Goal: Information Seeking & Learning: Learn about a topic

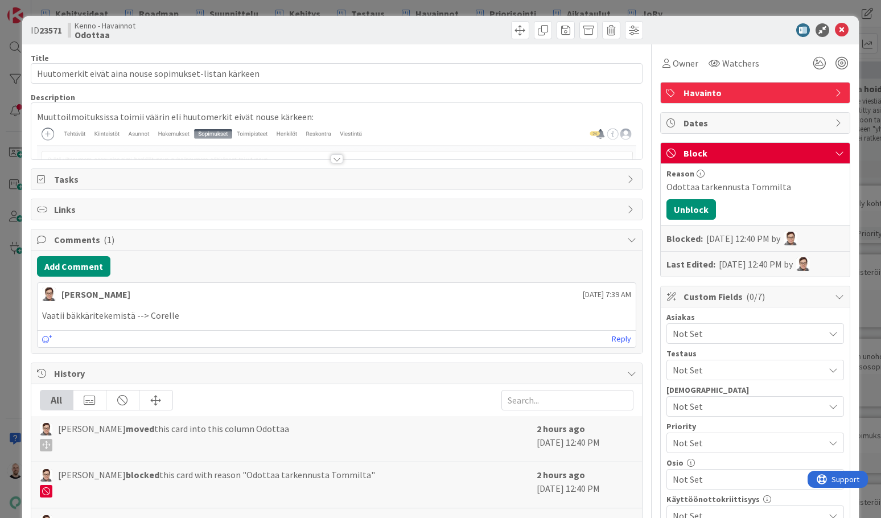
click at [336, 158] on div at bounding box center [337, 158] width 13 height 9
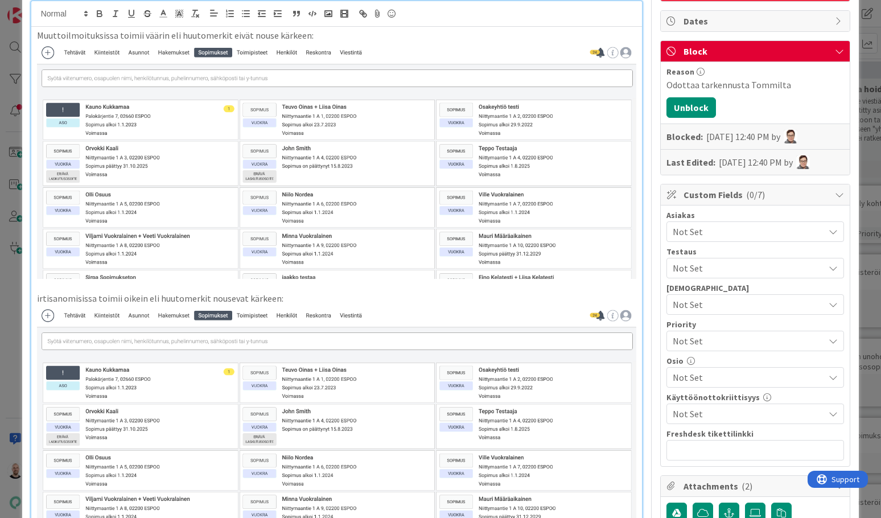
scroll to position [79, 0]
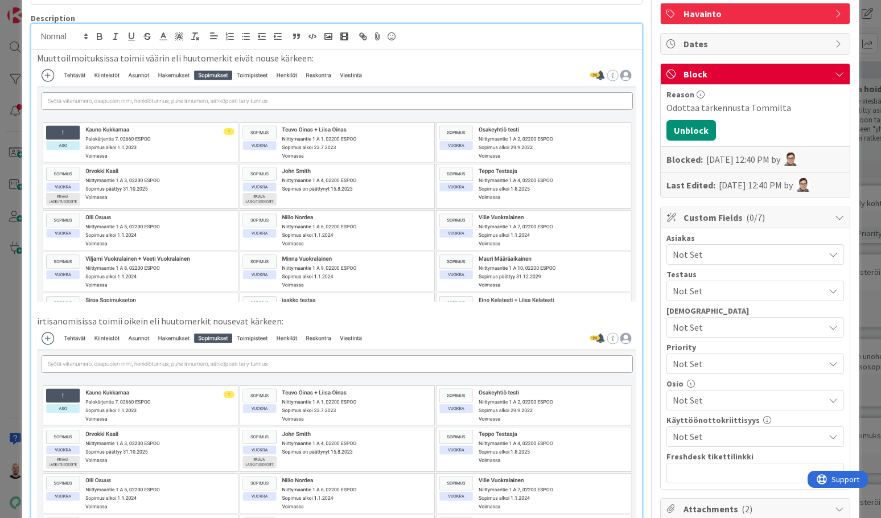
click at [360, 162] on img at bounding box center [337, 183] width 600 height 237
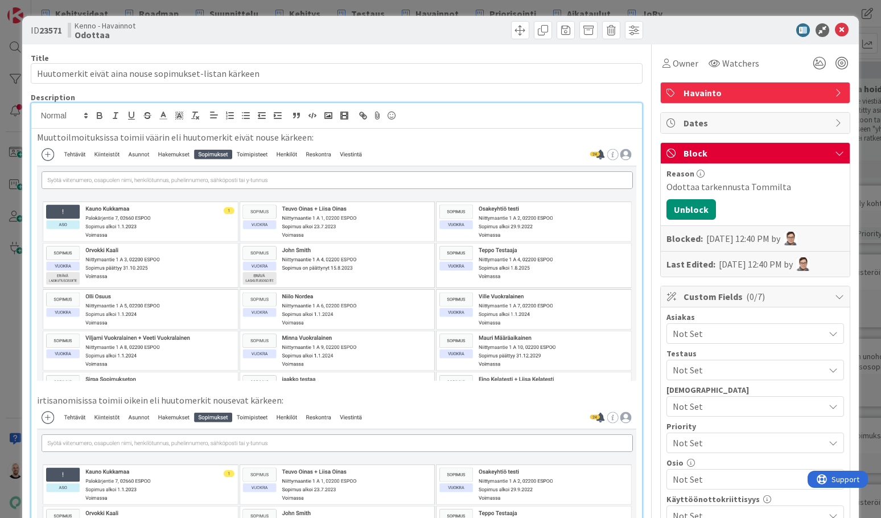
scroll to position [0, 0]
click at [641, 195] on div "Muuttoilmoituksissa toimii väärin eli huutomerkit eivät nouse kärkeen: irtisano…" at bounding box center [336, 431] width 611 height 604
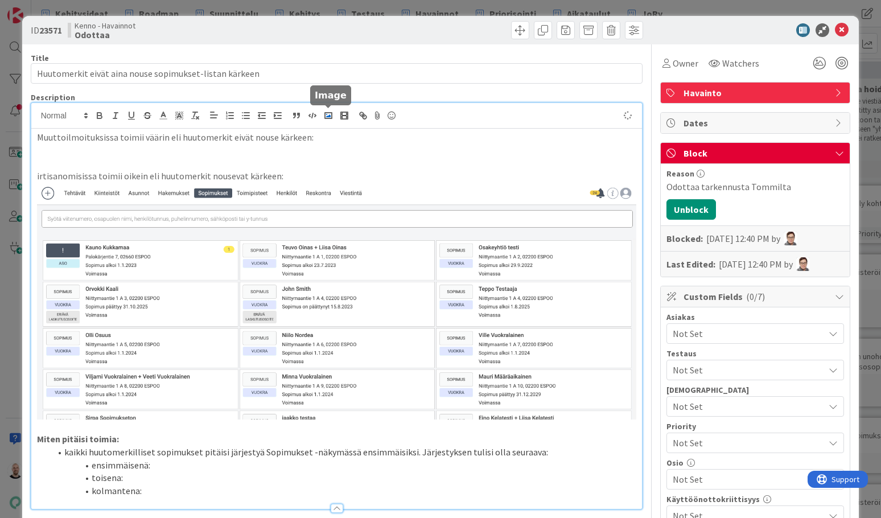
click at [328, 116] on polyline "button" at bounding box center [328, 115] width 5 height 3
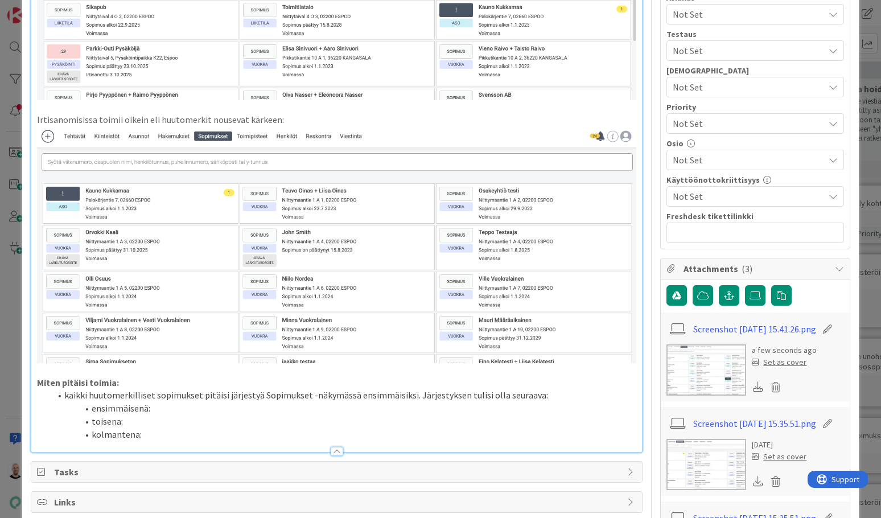
scroll to position [343, 0]
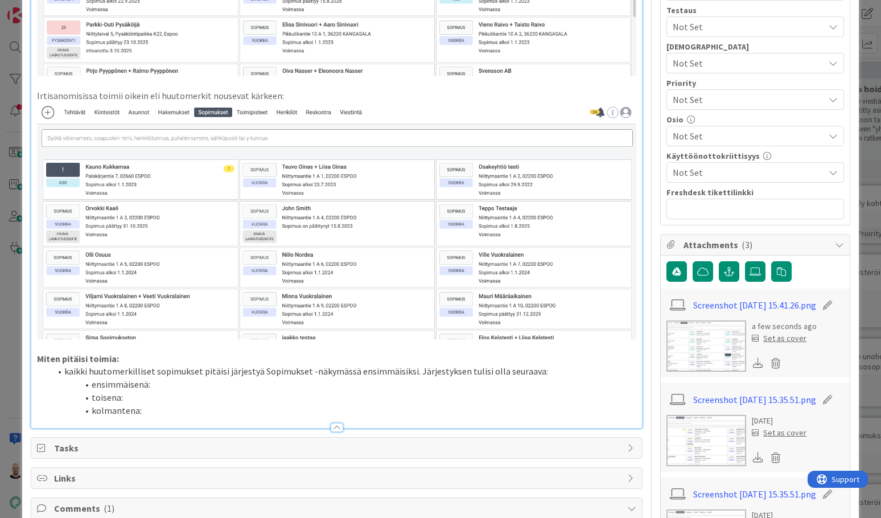
click at [202, 380] on li "ensimmäisenä:" at bounding box center [344, 384] width 586 height 13
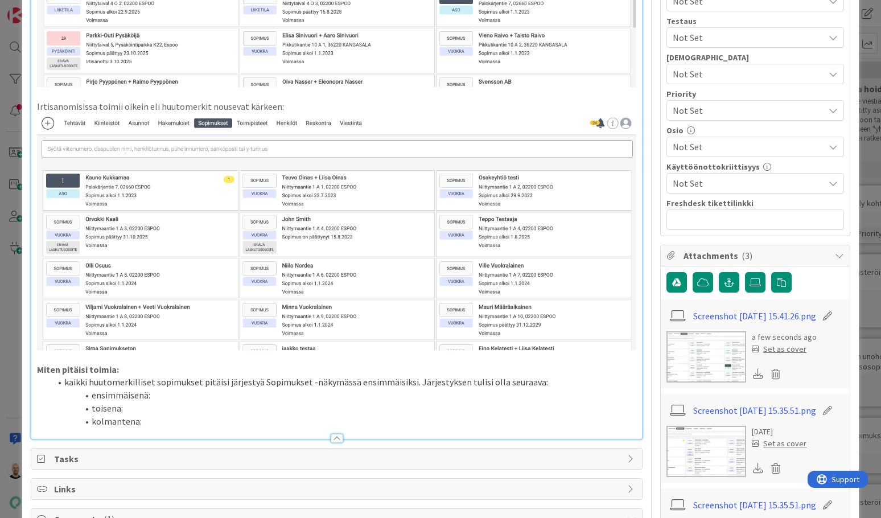
scroll to position [331, 0]
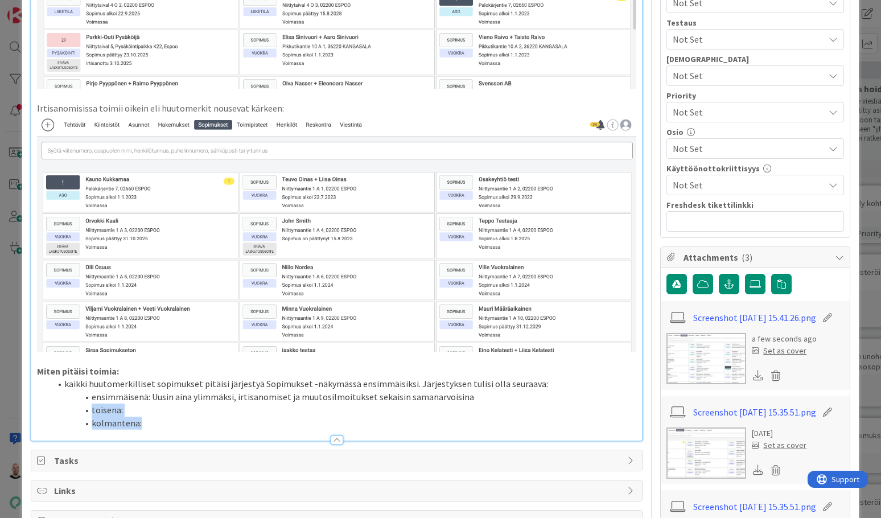
drag, startPoint x: 168, startPoint y: 419, endPoint x: 4, endPoint y: 403, distance: 165.1
click at [4, 403] on div "ID 23571 Kenno - Havainnot Odottaa Title 54 / 128 Huutomerkit eivät aina nouse …" at bounding box center [440, 259] width 881 height 518
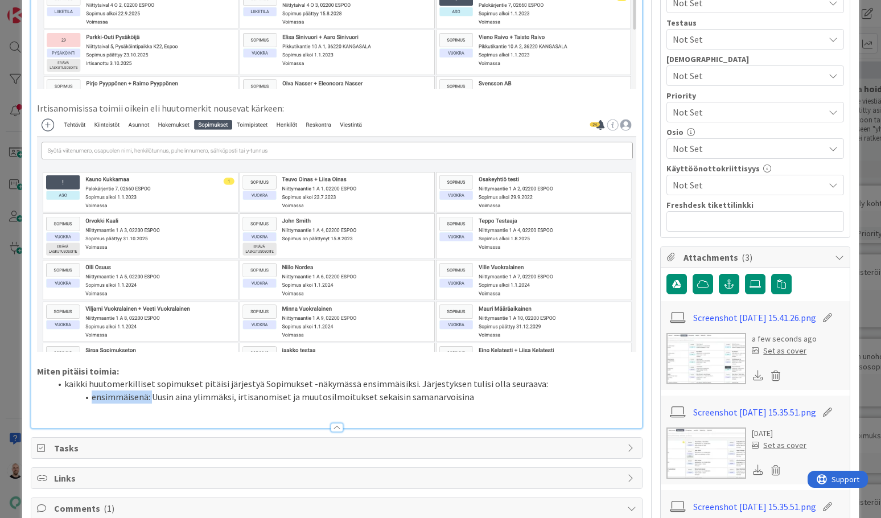
drag, startPoint x: 151, startPoint y: 396, endPoint x: 92, endPoint y: 396, distance: 59.7
click at [91, 396] on li "ensimmäisenä: Uusin aina ylimmäksi, irtisanomiset ja muutosilmoitukset sekaisin…" at bounding box center [344, 396] width 586 height 13
click at [431, 399] on li "Uusin aina ylimmäksi, irtisanomiset ja muutosilmoitukset sekaisin samanarvoisina" at bounding box center [344, 396] width 586 height 13
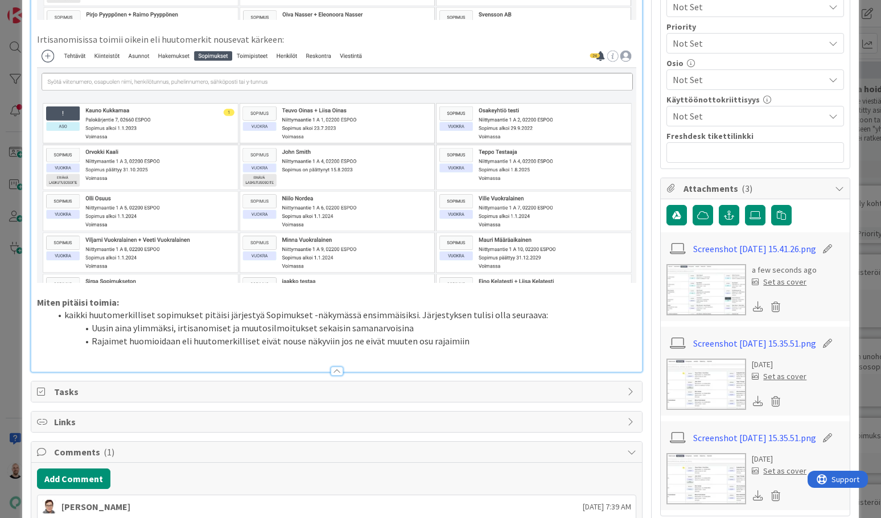
scroll to position [403, 0]
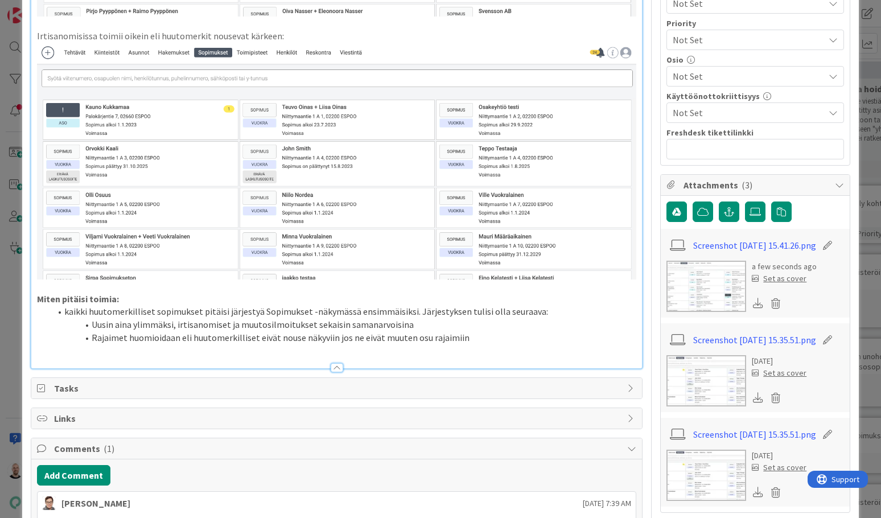
click at [98, 333] on li "Rajaimet huomioidaan eli huutomerkilliset eivät nouse näkyviin jos ne eivät muu…" at bounding box center [344, 337] width 586 height 13
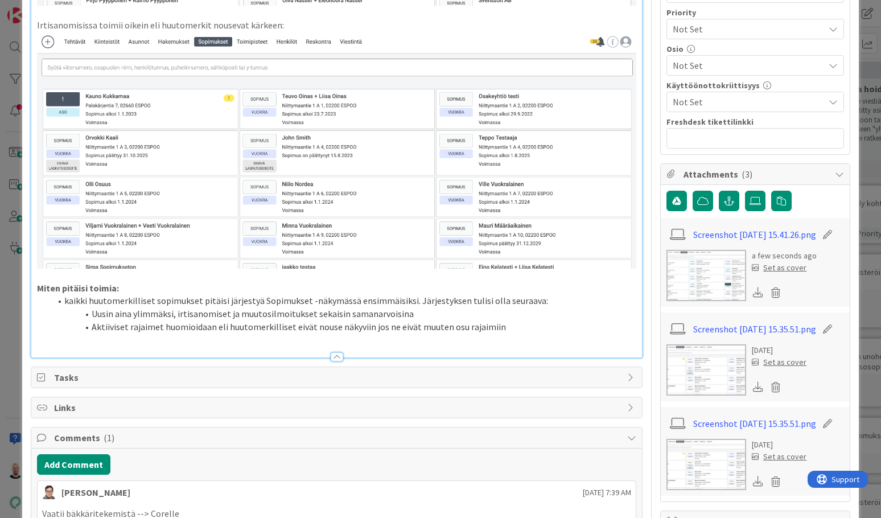
scroll to position [433, 0]
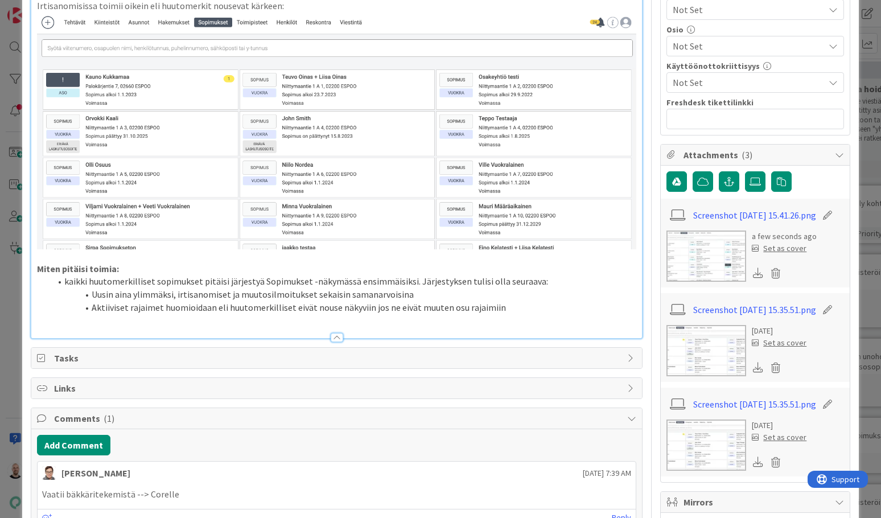
click at [516, 303] on li "Aktiiviset rajaimet huomioidaan eli huutomerkilliset eivät nouse näkyviin jos n…" at bounding box center [344, 307] width 586 height 13
click at [310, 295] on li "Uusin aina ylimmäksi, irtisanomiset ja muutosilmoitukset sekaisin samanarvoisina" at bounding box center [344, 294] width 586 height 13
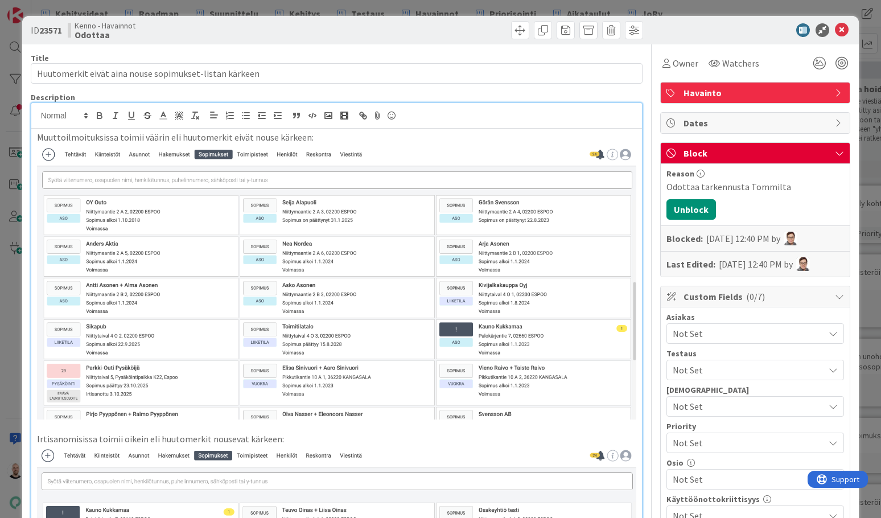
scroll to position [0, 0]
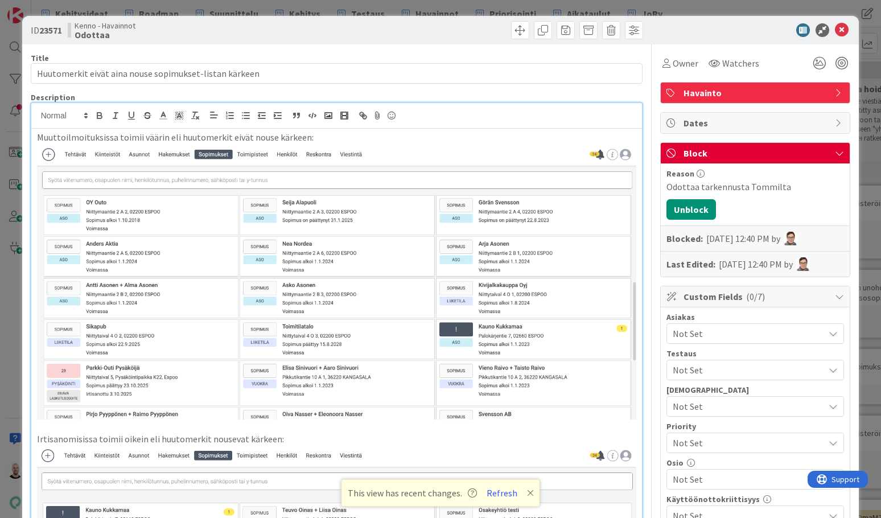
click at [439, 7] on div "ID 23571 Kenno - Havainnot Odottaa Title 54 / 128 Huutomerkit eivät aina nouse …" at bounding box center [440, 259] width 881 height 518
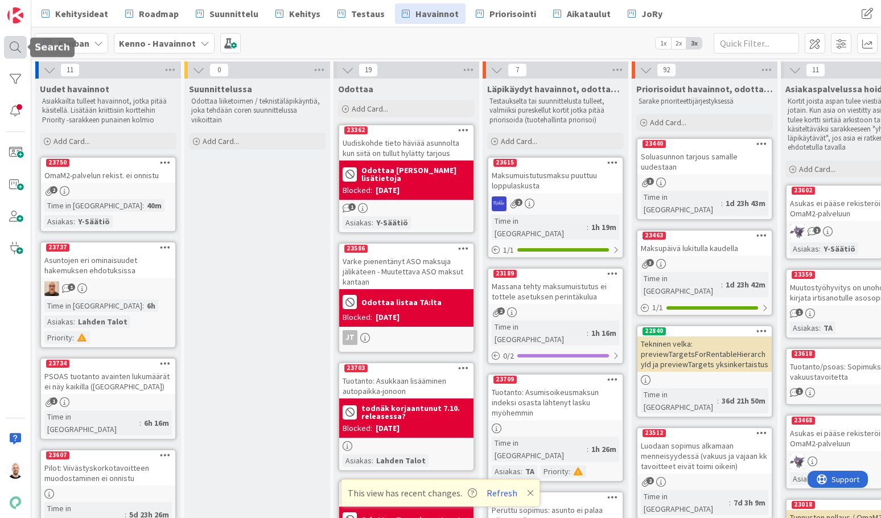
click at [6, 43] on div at bounding box center [15, 47] width 23 height 23
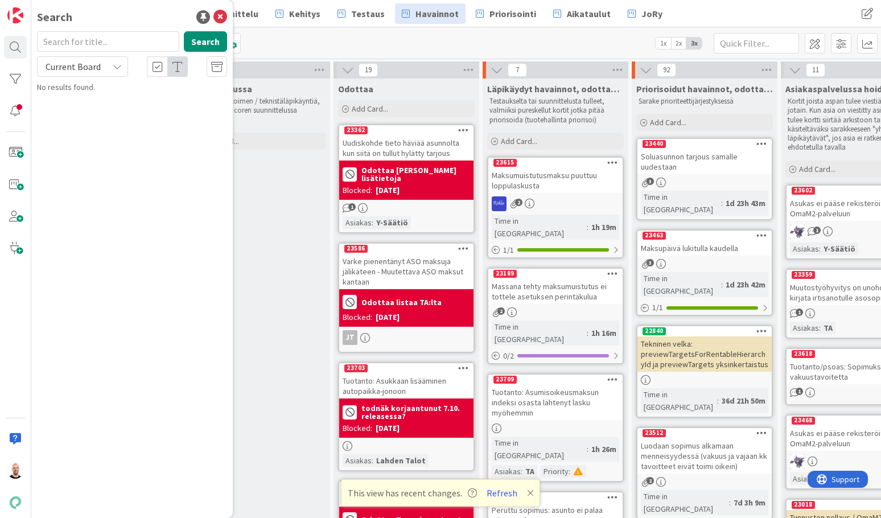
click at [81, 48] on input "text" at bounding box center [108, 41] width 142 height 20
type input "20650"
click at [68, 66] on span "Current Board" at bounding box center [73, 66] width 55 height 11
click at [86, 111] on span "All Boards" at bounding box center [102, 113] width 118 height 17
click at [133, 101] on span "Kiinteistön sijainnin tarkenne kiinteistön hakuvalikossa" at bounding box center [134, 106] width 162 height 22
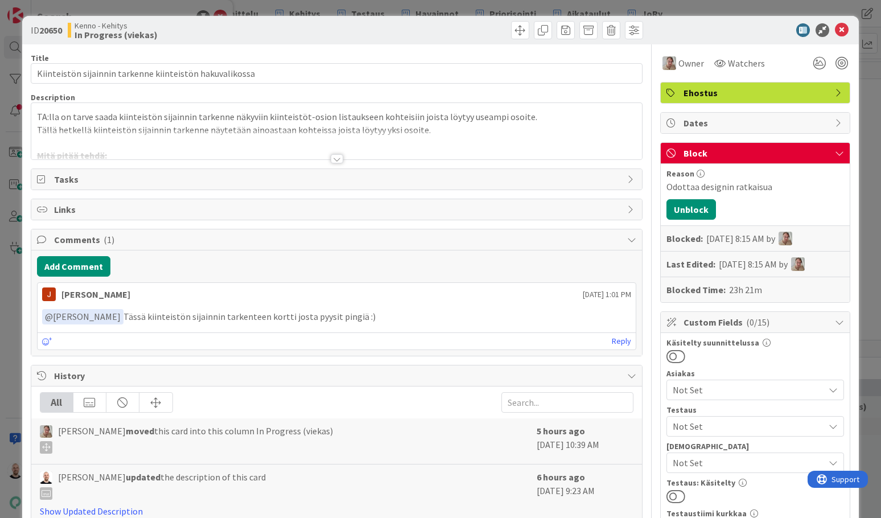
click at [338, 158] on div at bounding box center [337, 158] width 13 height 9
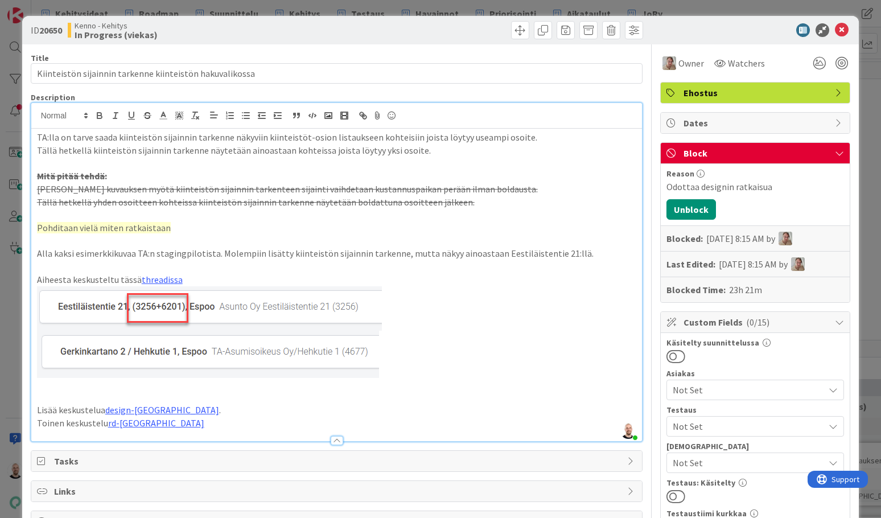
click at [248, 217] on p at bounding box center [337, 214] width 600 height 13
click at [234, 229] on p "Pohditaan vielä miten ratkaistaan" at bounding box center [337, 227] width 600 height 13
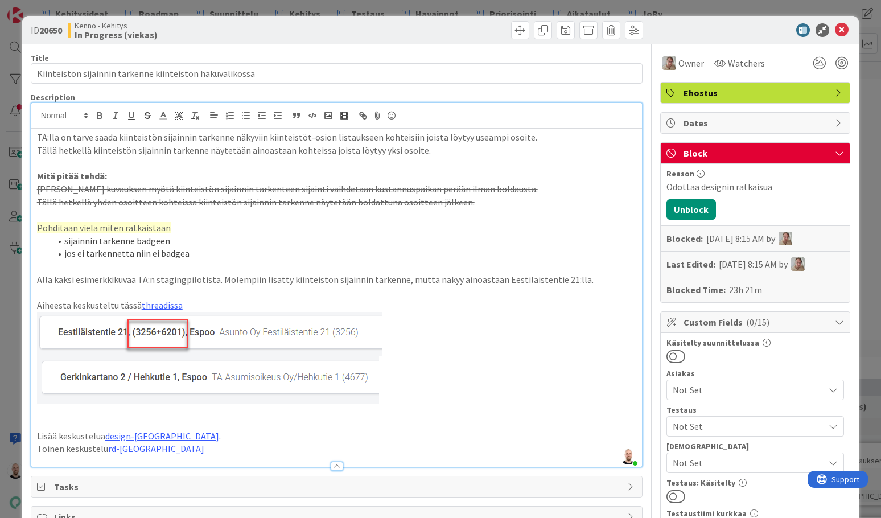
click at [371, 239] on li "sijainnin tarkenne badgeen" at bounding box center [344, 240] width 586 height 13
click at [225, 253] on li "jos ei tarkennetta niin ei badgea" at bounding box center [344, 253] width 586 height 13
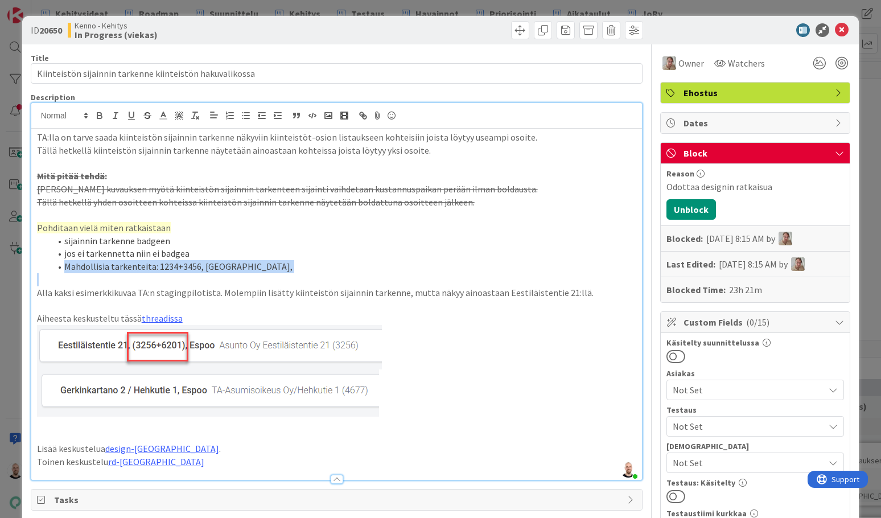
drag, startPoint x: 65, startPoint y: 262, endPoint x: 171, endPoint y: 269, distance: 106.1
click at [171, 269] on div "TA:lla on tarve saada kiinteistön sijainnin tarkenne näkyviin kiinteistöt-osion…" at bounding box center [336, 304] width 611 height 351
click at [171, 273] on p at bounding box center [337, 279] width 600 height 13
drag, startPoint x: 157, startPoint y: 263, endPoint x: 317, endPoint y: 262, distance: 159.9
click at [317, 262] on li "Mahdollisia tarkenteita: 1234+3456, [GEOGRAPHIC_DATA]," at bounding box center [344, 266] width 586 height 13
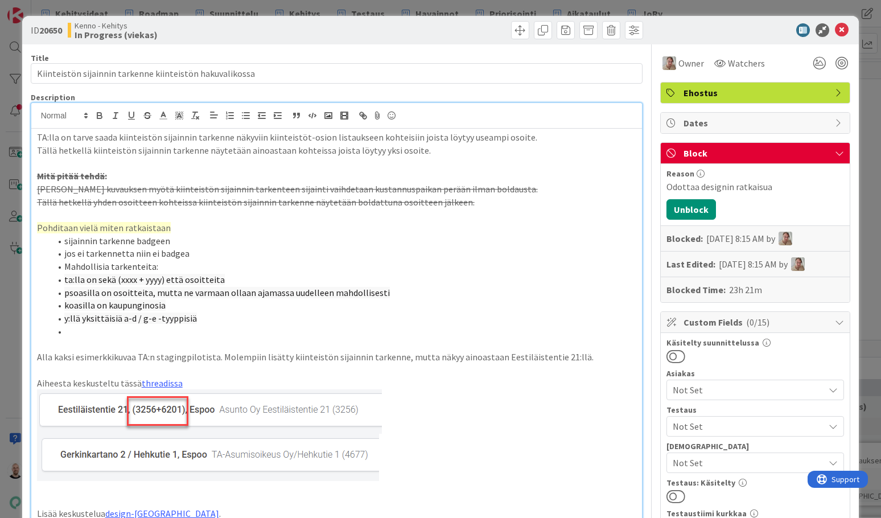
click at [163, 260] on li "Mahdollisia tarkenteita:" at bounding box center [344, 266] width 586 height 13
click at [199, 250] on li "jos ei tarkennetta niin ei badgea" at bounding box center [344, 253] width 586 height 13
click at [93, 325] on li at bounding box center [344, 331] width 586 height 13
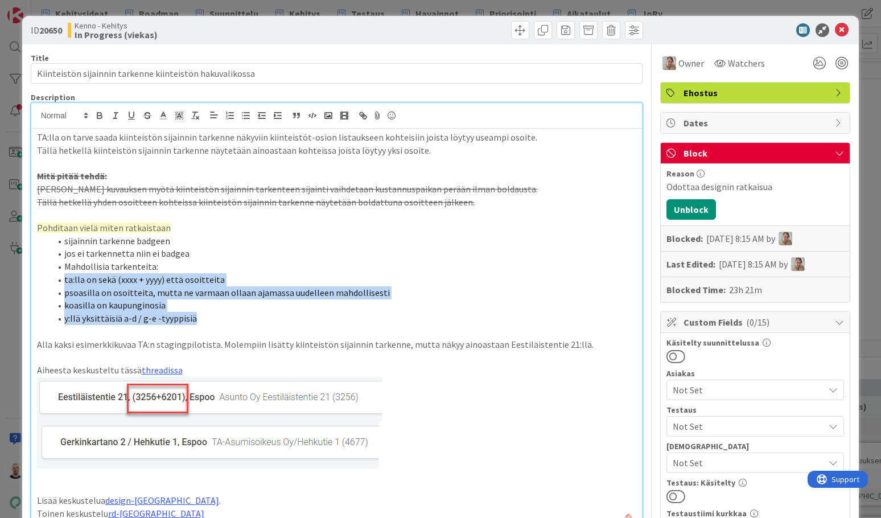
drag, startPoint x: 201, startPoint y: 316, endPoint x: 7, endPoint y: 274, distance: 198.1
click at [7, 274] on div "ID 20650 Kenno - Kehitys In Progress (viekas) Title 56 / 128 Kiinteistön sijain…" at bounding box center [440, 259] width 881 height 518
click at [275, 115] on polyline "button" at bounding box center [274, 115] width 1 height 2
click at [227, 290] on span "psoasilla on osoitteita, mutta ne varmaan ollaan ajamassa uudelleen mahdollises…" at bounding box center [254, 292] width 325 height 11
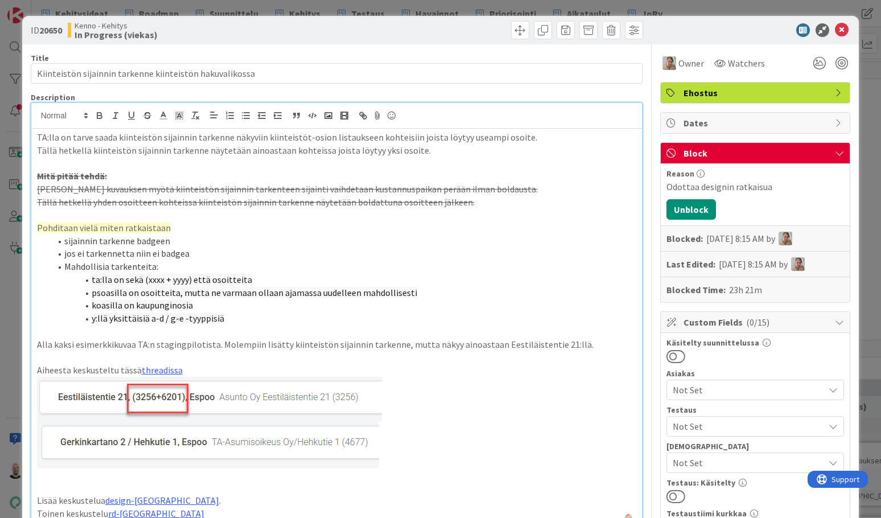
click at [254, 313] on li "y:llä yksittäisiä a-d / g-e -tyyppisiä" at bounding box center [344, 318] width 586 height 13
click at [252, 277] on li "ta:lla on sekä (xxxx + yyyy) että osoitteita" at bounding box center [344, 279] width 586 height 13
